Goal: Information Seeking & Learning: Learn about a topic

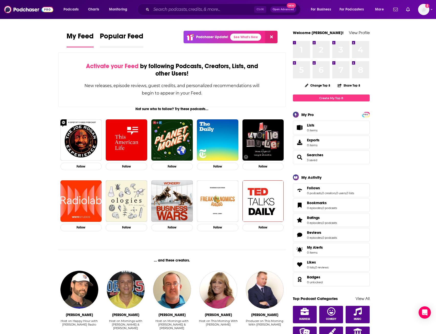
click at [117, 37] on span "Popular Feed" at bounding box center [122, 38] width 44 height 12
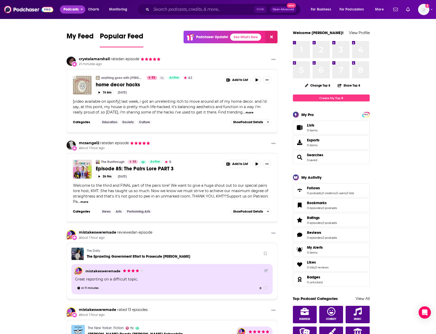
click at [69, 8] on span "Podcasts" at bounding box center [71, 9] width 15 height 7
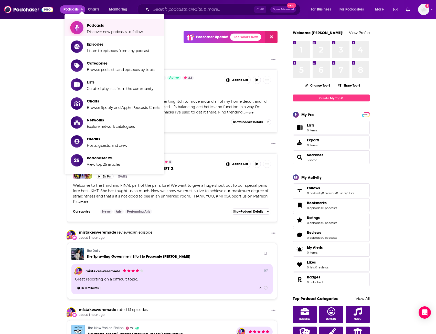
click at [104, 30] on span "Discover new podcasts to follow" at bounding box center [115, 31] width 56 height 5
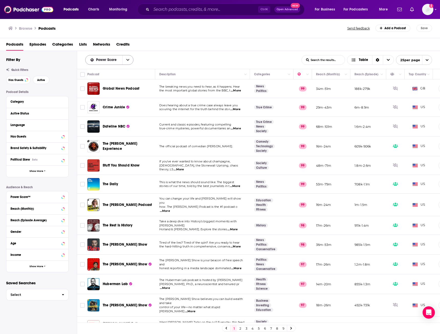
click at [125, 60] on button "open menu" at bounding box center [127, 59] width 11 height 9
click at [181, 57] on div "Power Score By Rating Trending New Power Score List Search Input Search the res…" at bounding box center [193, 60] width 216 height 10
click at [72, 8] on span "Podcasts" at bounding box center [71, 9] width 15 height 7
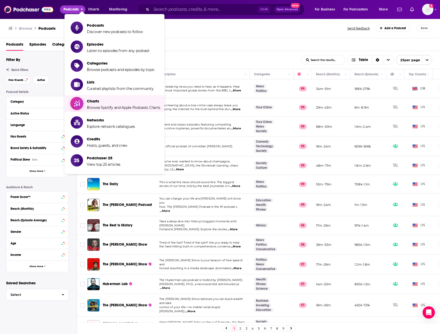
click at [109, 106] on span "Browse Spotify and Apple Podcasts Charts" at bounding box center [124, 107] width 74 height 5
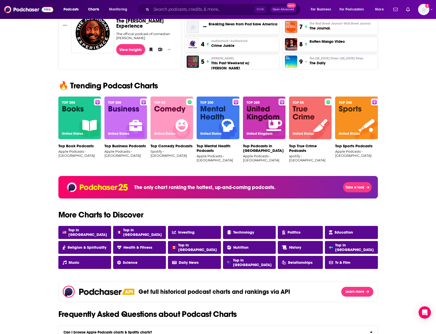
scroll to position [256, 0]
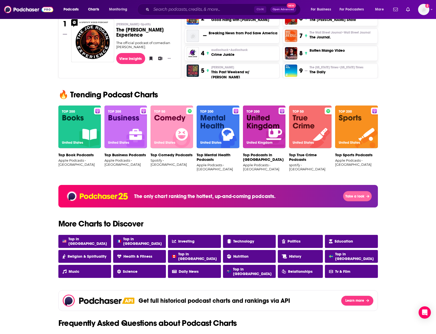
click at [365, 196] on icon "button" at bounding box center [367, 196] width 3 height 3
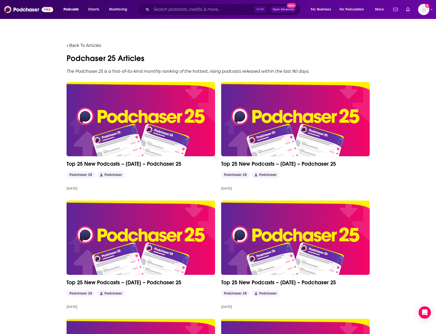
click at [171, 127] on img at bounding box center [141, 119] width 149 height 74
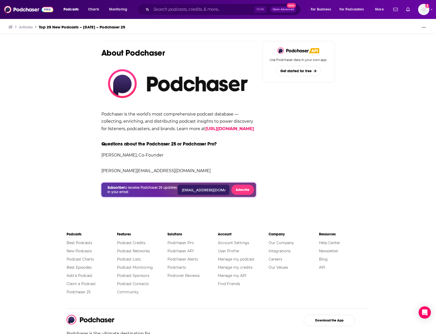
scroll to position [666, 0]
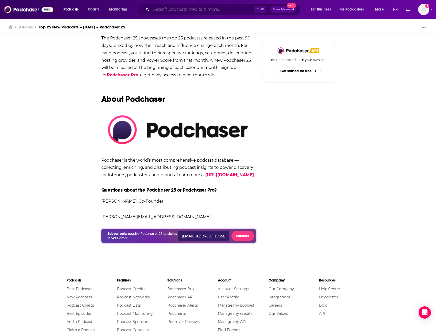
click at [206, 9] on input "Search podcasts, credits, & more..." at bounding box center [202, 9] width 103 height 8
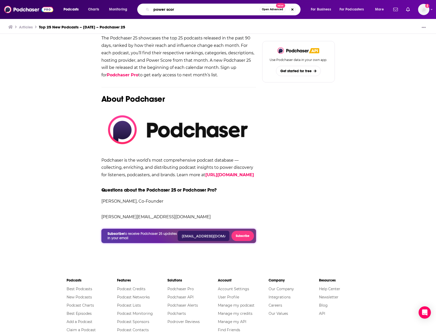
type input "power score"
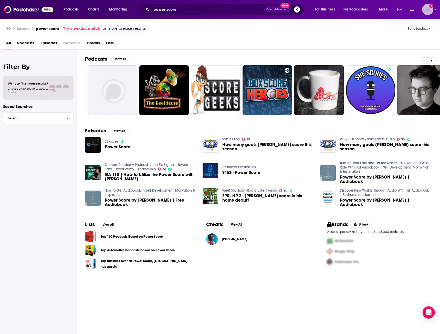
click at [365, 9] on img "Logged in as mstotter" at bounding box center [427, 9] width 11 height 11
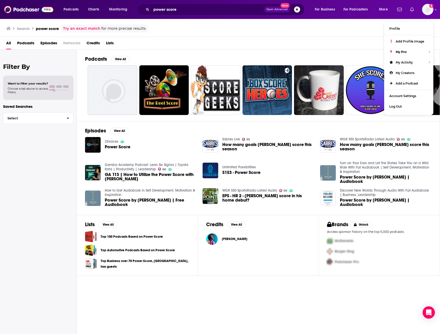
click at [365, 9] on icon "Show notifications dropdown" at bounding box center [412, 9] width 4 height 5
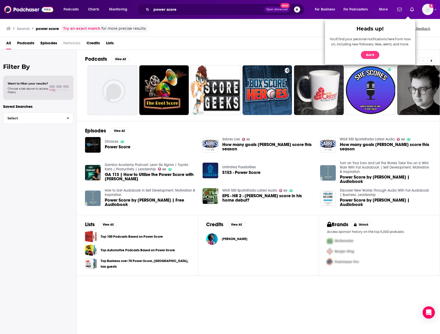
click at [365, 9] on div "Podcasts Charts Monitoring power score Open Advanced New For Business For Podca…" at bounding box center [220, 9] width 440 height 19
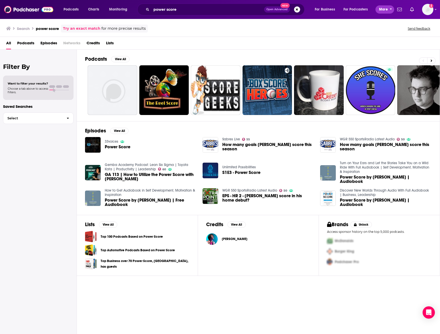
click at [365, 9] on span "More" at bounding box center [383, 9] width 9 height 7
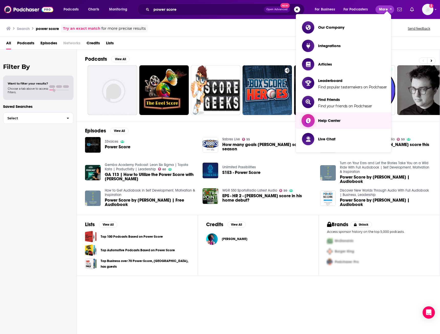
click at [347, 123] on link "Help Center" at bounding box center [344, 120] width 85 height 12
